Goal: Information Seeking & Learning: Check status

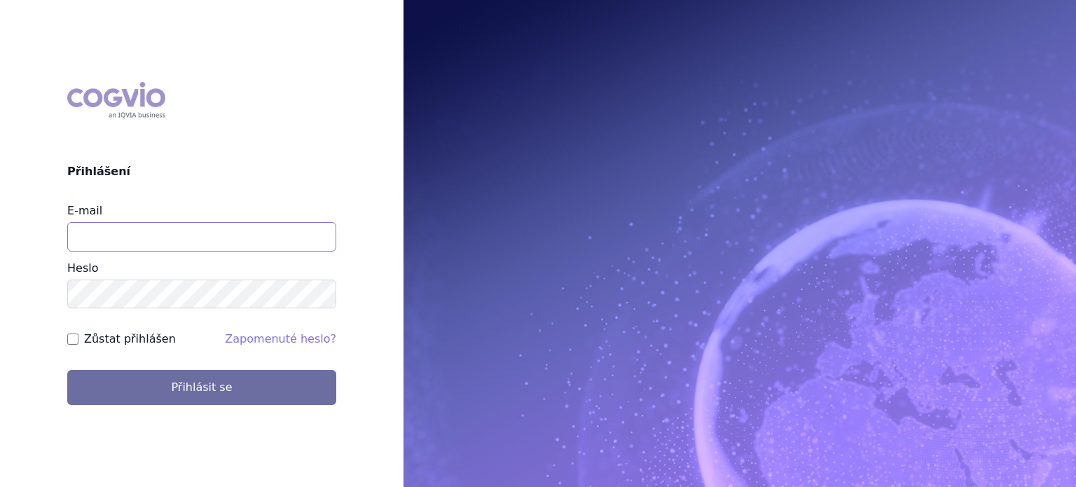
click at [134, 236] on input "E-mail" at bounding box center [201, 236] width 269 height 29
type input "pribylova.lenka@gmail.com"
click at [67, 370] on button "Přihlásit se" at bounding box center [201, 387] width 269 height 35
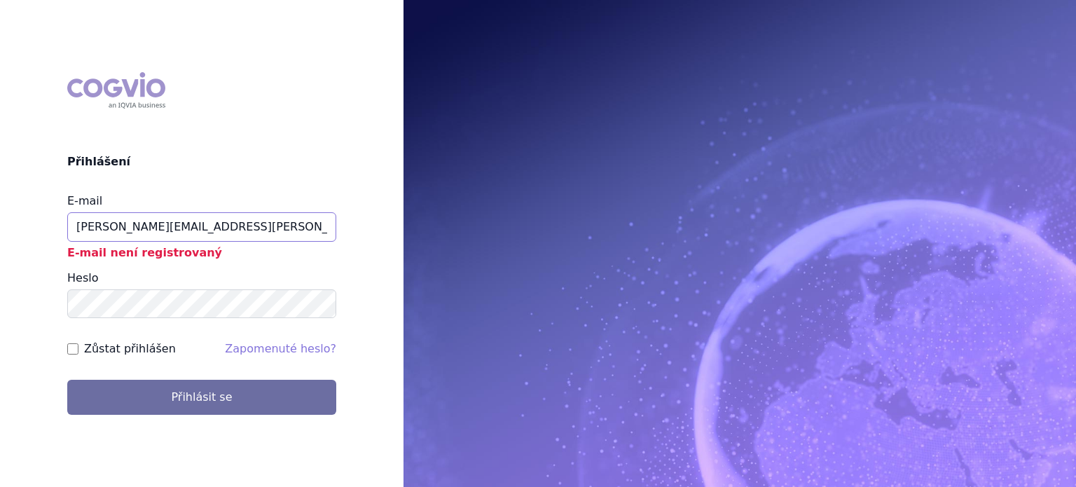
drag, startPoint x: 231, startPoint y: 226, endPoint x: 0, endPoint y: 207, distance: 231.9
click at [0, 207] on div "COGVIO Přihlášení E-mail pribylova.lenka@gmail.com E-mail není registrovaný Hes…" at bounding box center [201, 244] width 403 height 366
type input "lenka.pribylova@astrazeneca.com"
click at [67, 380] on button "Přihlásit se" at bounding box center [201, 397] width 269 height 35
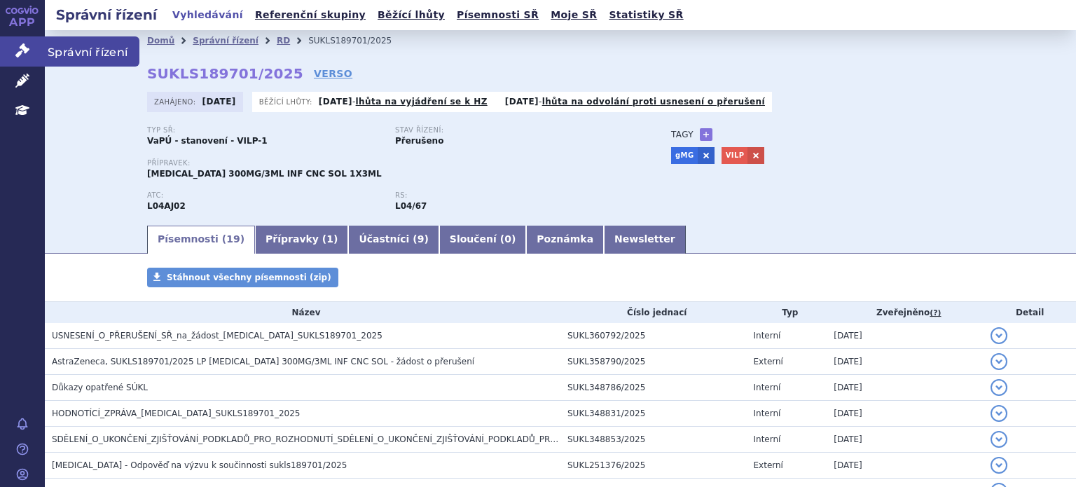
click at [28, 48] on icon at bounding box center [22, 50] width 14 height 14
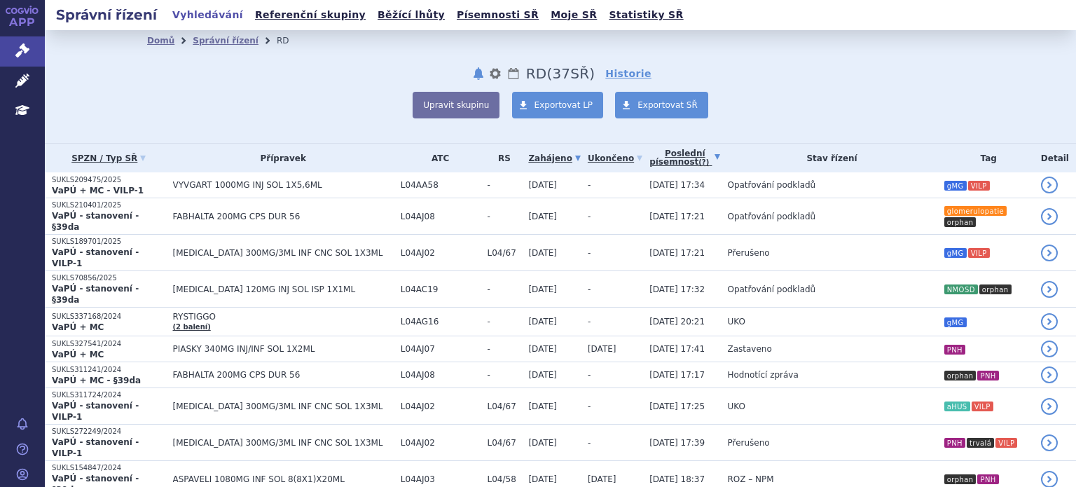
click at [649, 155] on link "Poslední písemnost (?)" at bounding box center [684, 158] width 71 height 29
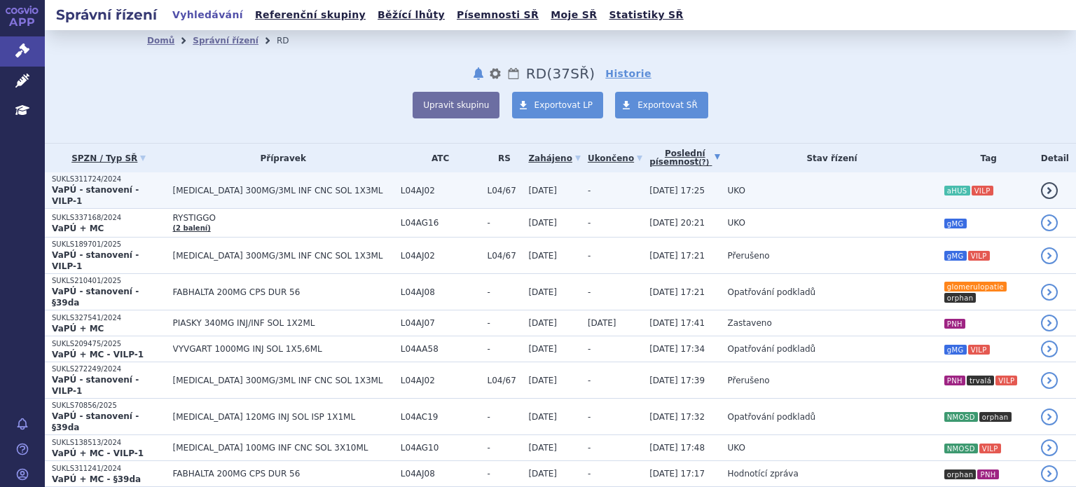
click at [720, 192] on td "UKO" at bounding box center [828, 190] width 216 height 36
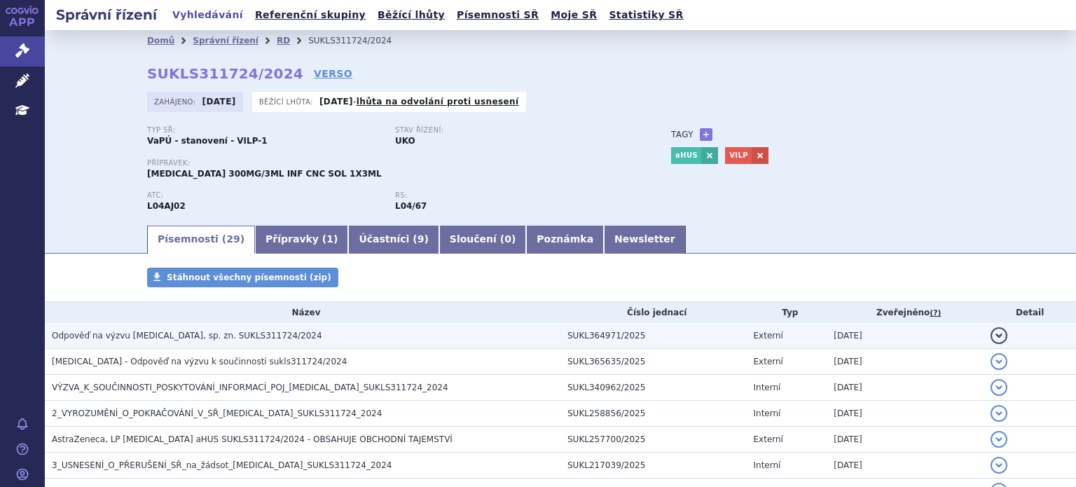
scroll to position [83, 0]
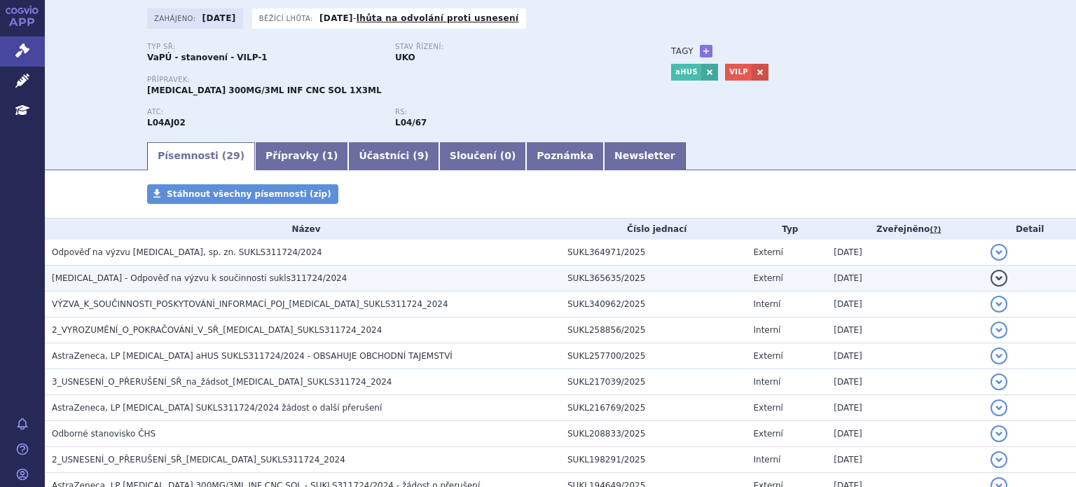
click at [120, 277] on span "ULTOMIRIS - Odpověď na výzvu k součinnosti sukls311724/2024" at bounding box center [199, 278] width 295 height 10
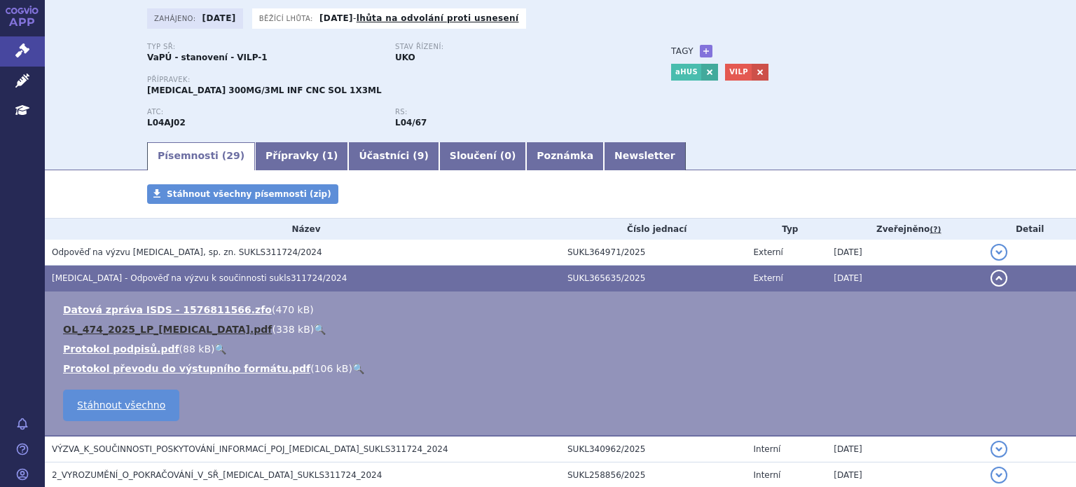
click at [141, 330] on link "OL_474_2025_LP_ULTOMIRIS.pdf" at bounding box center [167, 329] width 209 height 11
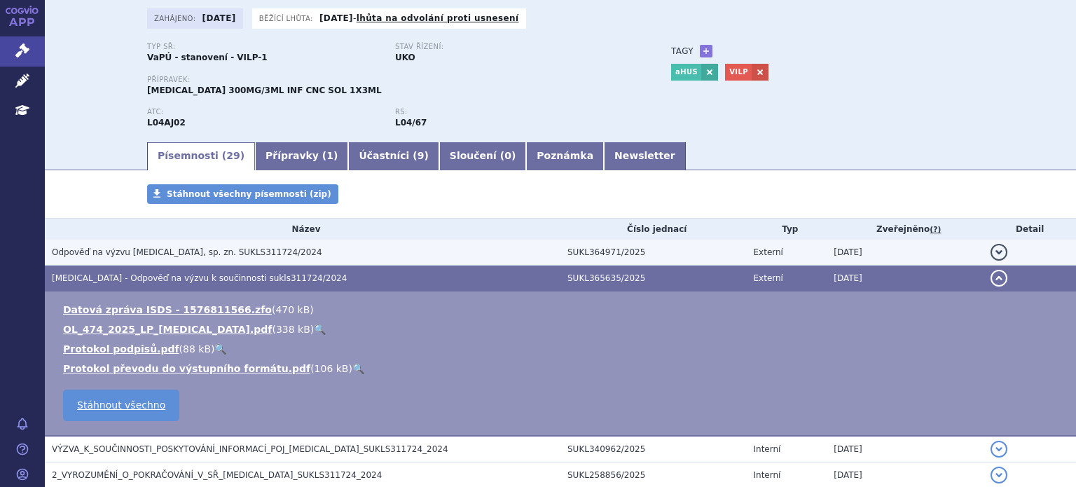
click at [136, 256] on span "Odpověď na výzvu ULTOMIRIS, sp. zn. SUKLS311724/2024" at bounding box center [187, 252] width 270 height 10
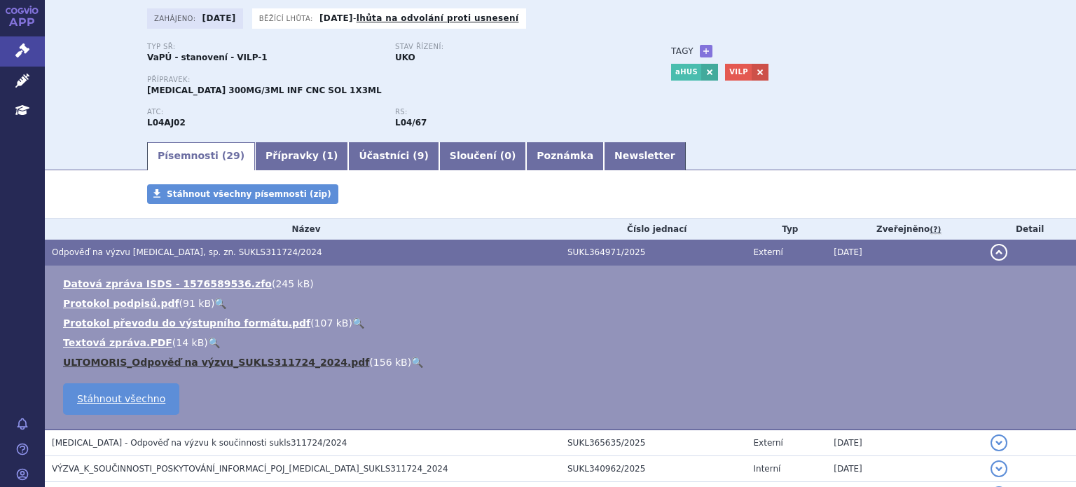
click at [193, 366] on link "ULTOMORIS_Odpověď na výzvu_SUKLS311724_2024.pdf" at bounding box center [216, 361] width 306 height 11
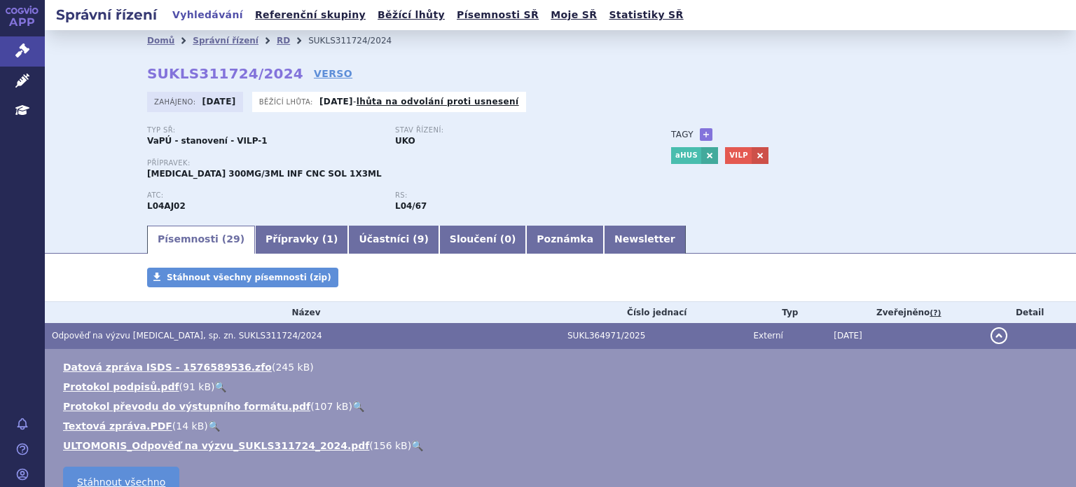
click at [277, 37] on li "RD" at bounding box center [293, 40] width 32 height 21
click at [277, 41] on link "RD" at bounding box center [283, 41] width 13 height 10
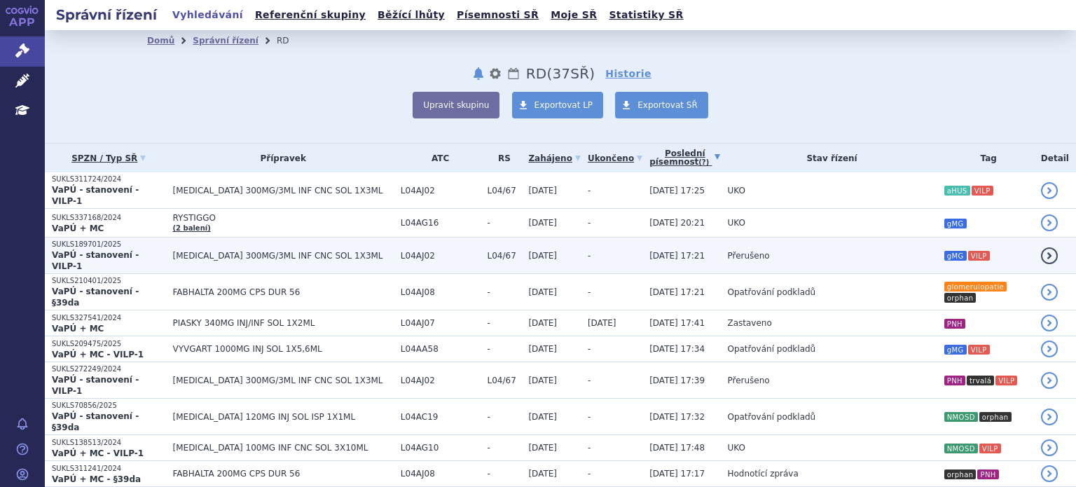
click at [864, 241] on td "Přerušeno" at bounding box center [828, 255] width 216 height 36
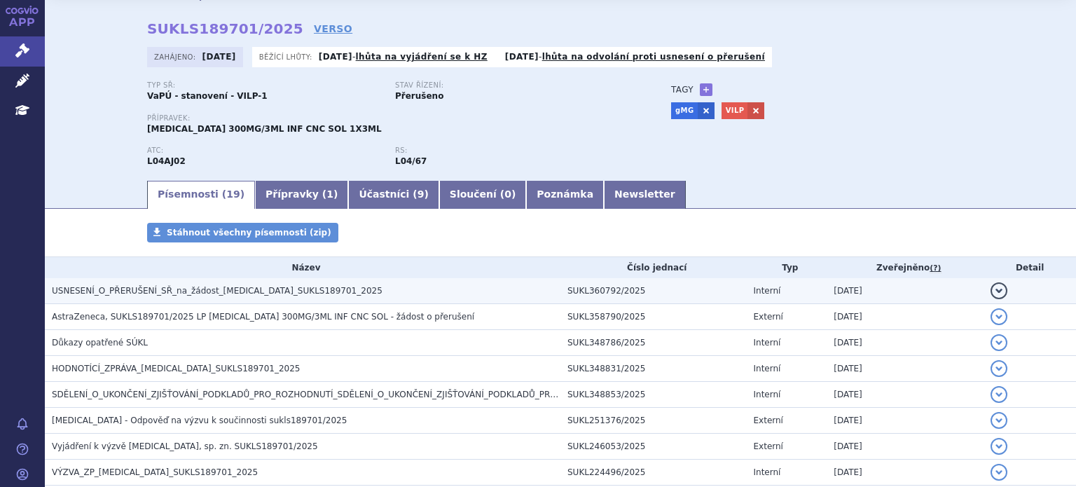
scroll to position [45, 0]
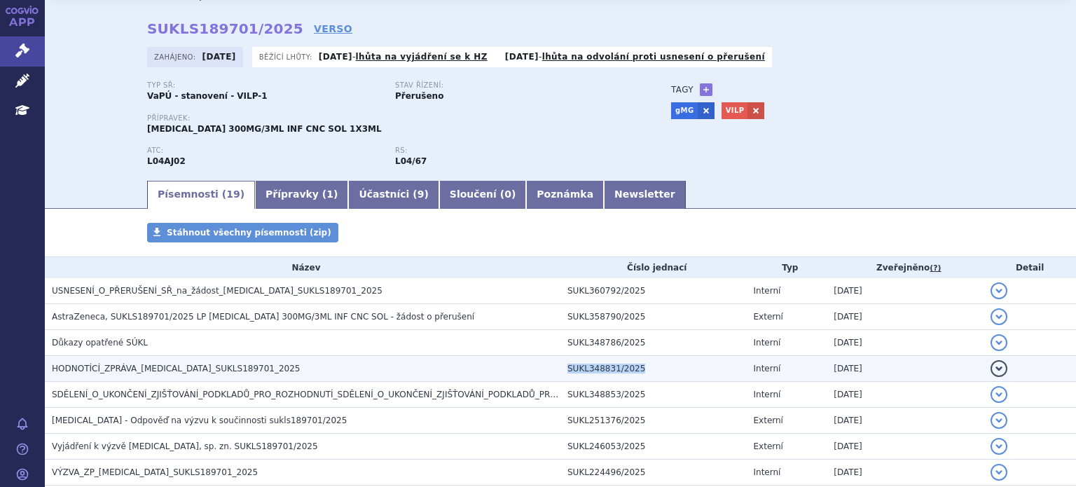
drag, startPoint x: 633, startPoint y: 368, endPoint x: 562, endPoint y: 368, distance: 71.4
click at [562, 368] on td "SUKL348831/2025" at bounding box center [653, 369] width 186 height 26
copy td "SUKL348831/2025"
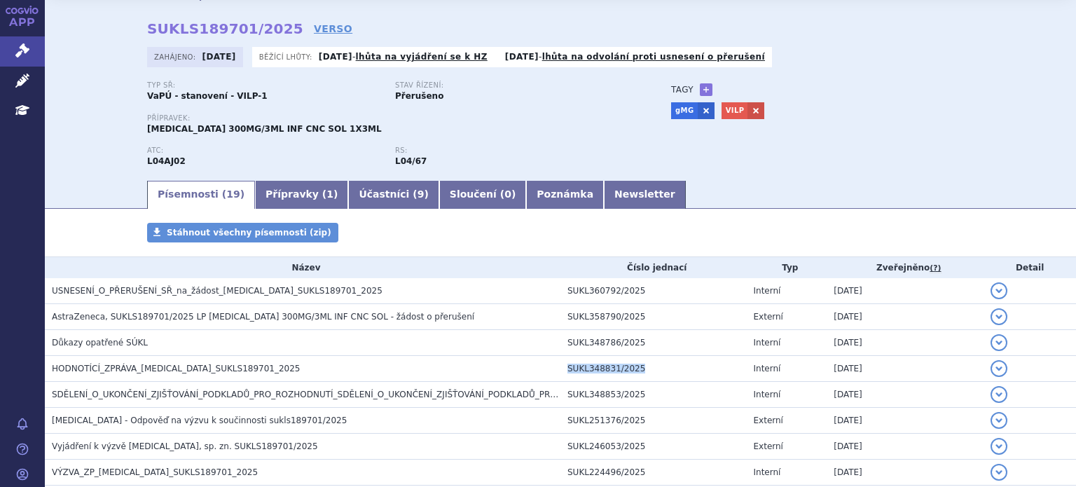
scroll to position [0, 0]
